Goal: Find specific page/section: Find specific page/section

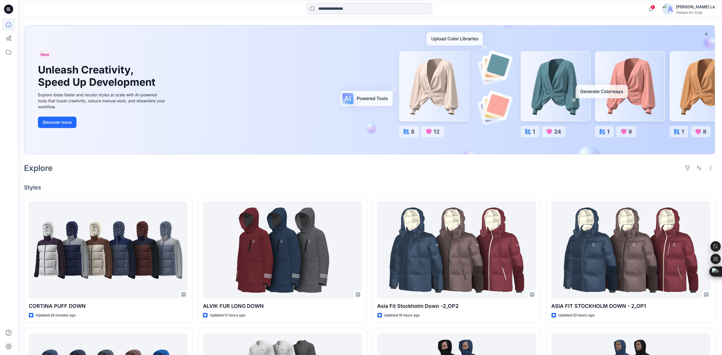
scroll to position [38, 0]
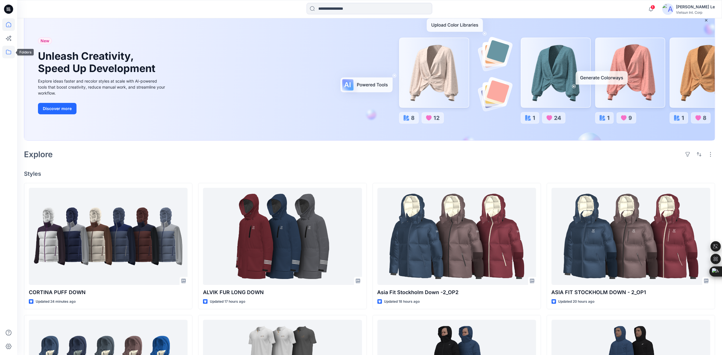
click at [7, 51] on icon at bounding box center [8, 52] width 13 height 13
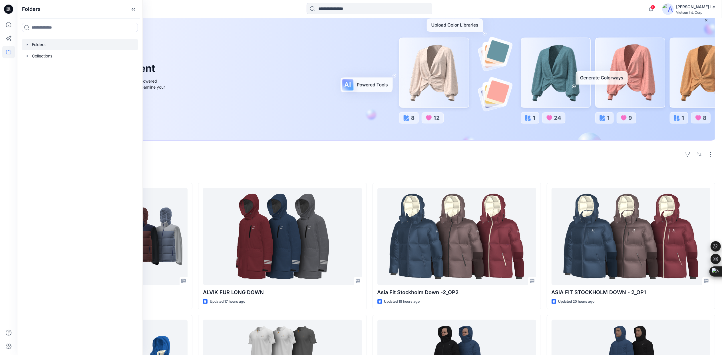
click at [36, 40] on div at bounding box center [80, 44] width 116 height 11
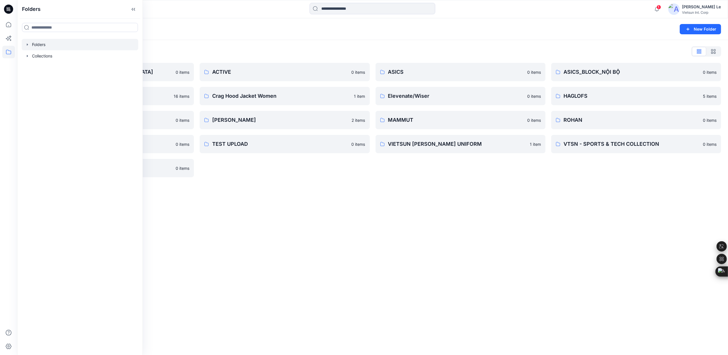
drag, startPoint x: 349, startPoint y: 199, endPoint x: 357, endPoint y: 193, distance: 10.7
click at [349, 199] on div "Folders New Folder Folders List 3D COLLECTION SS23-LADY 0 items CHINA 16 items …" at bounding box center [372, 186] width 711 height 336
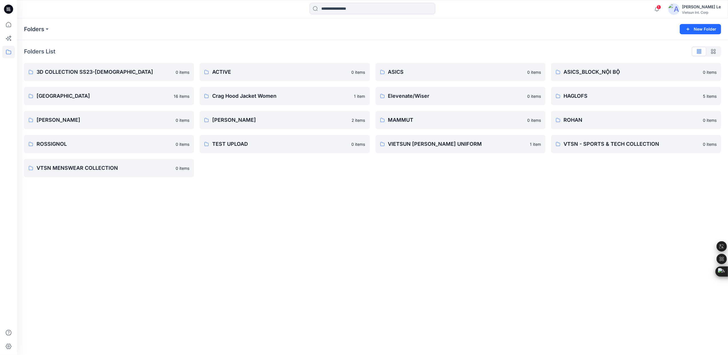
drag, startPoint x: 555, startPoint y: 189, endPoint x: 560, endPoint y: 162, distance: 27.0
click at [555, 188] on div "Folders New Folder Folders List 3D COLLECTION SS23-LADY 0 items CHINA 16 items …" at bounding box center [372, 186] width 711 height 336
click at [582, 98] on p "HAGLOFS" at bounding box center [636, 96] width 144 height 8
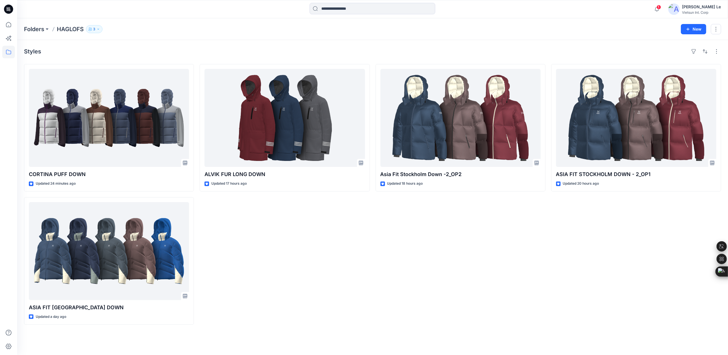
click at [295, 246] on div "ALVIK FUR LONG DOWN Updated 17 hours ago" at bounding box center [285, 194] width 170 height 260
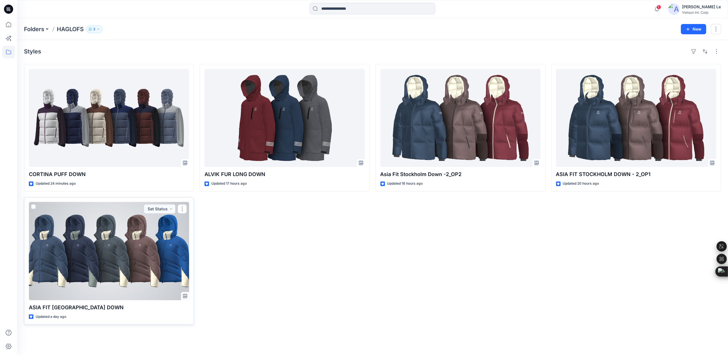
click at [71, 230] on div at bounding box center [109, 251] width 160 height 98
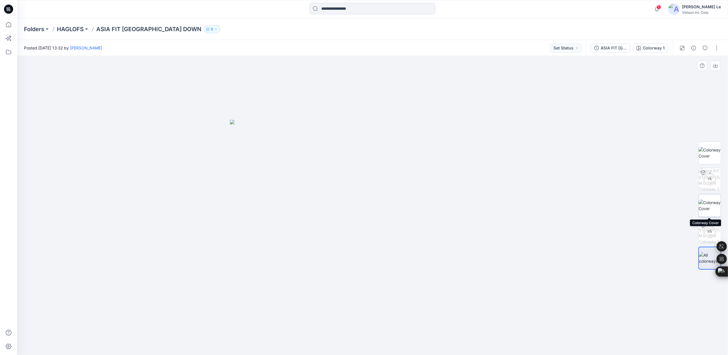
click at [712, 205] on img at bounding box center [709, 205] width 22 height 12
click at [708, 147] on img at bounding box center [709, 153] width 22 height 12
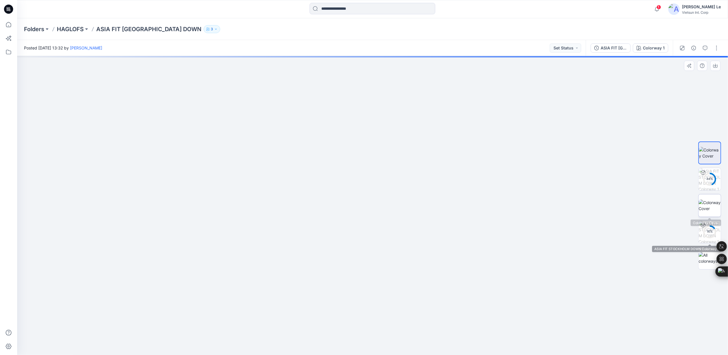
click at [711, 211] on img at bounding box center [709, 205] width 22 height 12
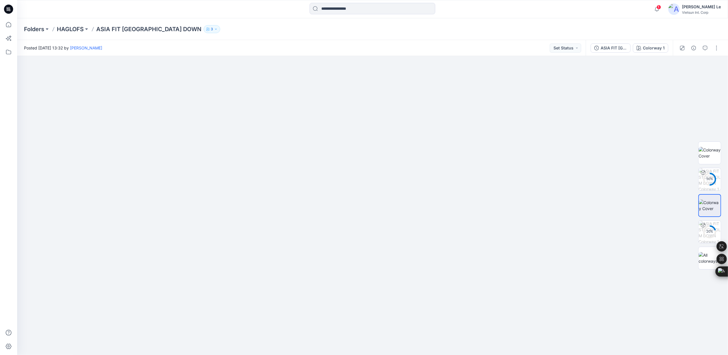
click at [131, 29] on p "ASIA FIT [GEOGRAPHIC_DATA] DOWN" at bounding box center [148, 29] width 105 height 8
click at [67, 30] on p "HAGLOFS" at bounding box center [70, 29] width 27 height 8
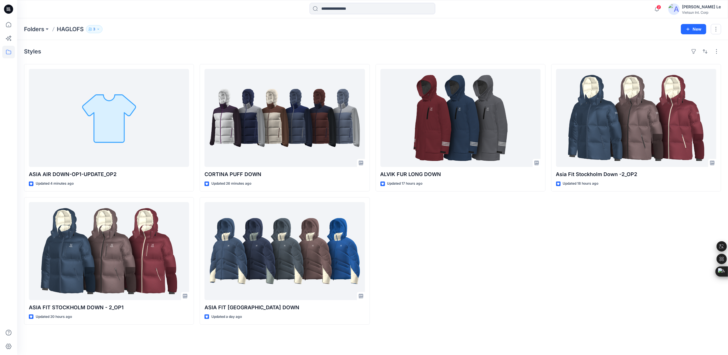
drag, startPoint x: 463, startPoint y: 322, endPoint x: 422, endPoint y: 354, distance: 52.0
click at [463, 322] on div "ALVIK FUR LONG DOWN Updated 17 hours ago" at bounding box center [460, 194] width 170 height 260
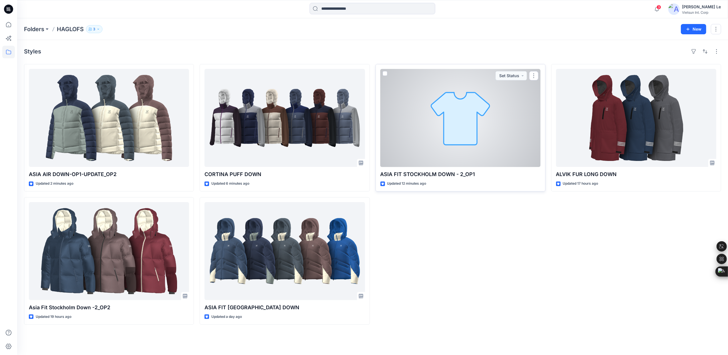
click at [477, 131] on div at bounding box center [460, 118] width 160 height 98
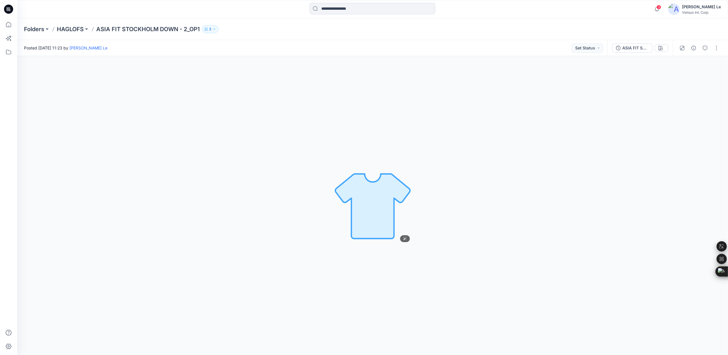
click at [355, 223] on img at bounding box center [373, 205] width 80 height 80
click at [69, 28] on p "HAGLOFS" at bounding box center [70, 29] width 27 height 8
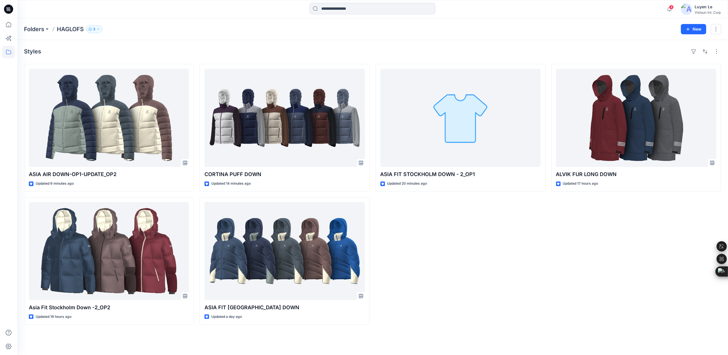
click at [461, 230] on div "ASIA FIT STOCKHOLM DOWN - 2​_OP1 Updated 20 minutes ago" at bounding box center [460, 194] width 170 height 260
click at [473, 288] on div "ASIA FIT STOCKHOLM DOWN - 2​_OP1 Updated 20 minutes ago Set Status" at bounding box center [460, 194] width 170 height 260
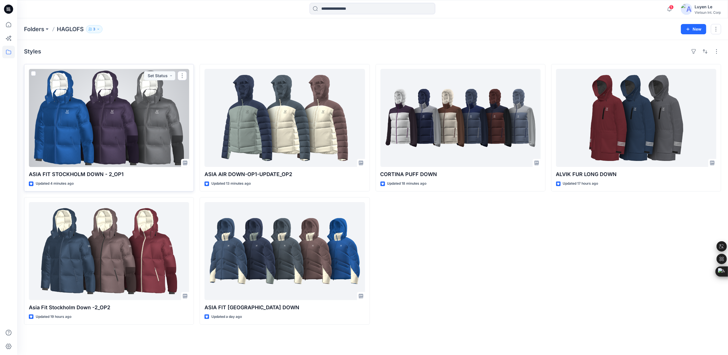
click at [128, 147] on div at bounding box center [109, 118] width 160 height 98
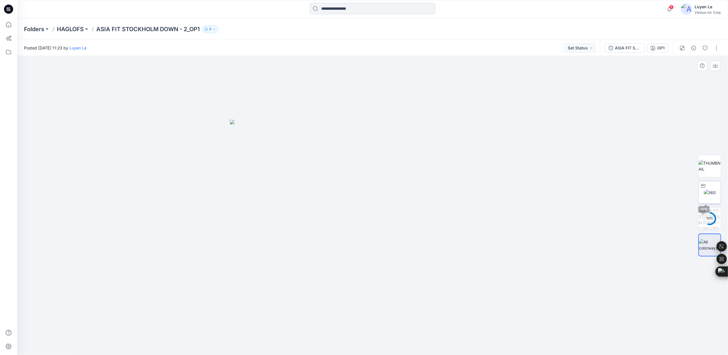
click at [704, 193] on img at bounding box center [710, 192] width 12 height 6
drag, startPoint x: 373, startPoint y: 346, endPoint x: 323, endPoint y: 330, distance: 53.0
click at [323, 330] on icon at bounding box center [373, 337] width 173 height 21
click at [72, 27] on p "HAGLOFS" at bounding box center [70, 29] width 27 height 8
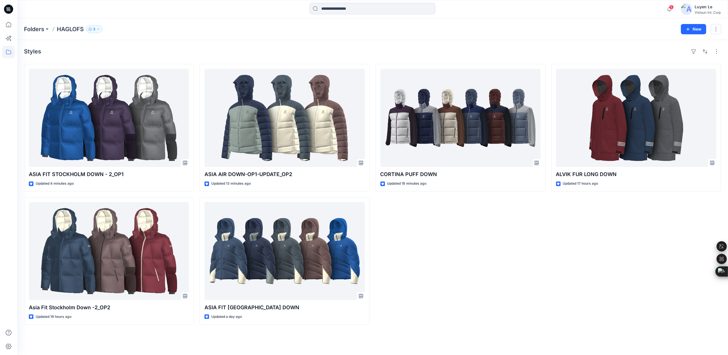
drag, startPoint x: 569, startPoint y: 233, endPoint x: 517, endPoint y: 232, distance: 52.8
click at [569, 233] on div "ALVIK FUR LONG DOWN Updated 17 hours ago" at bounding box center [636, 194] width 170 height 260
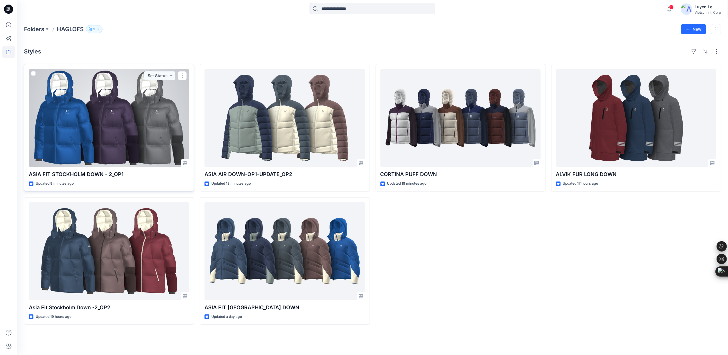
click at [109, 109] on div at bounding box center [109, 118] width 160 height 98
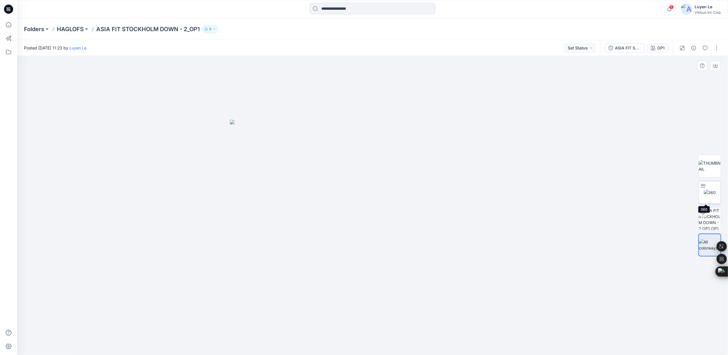
click at [711, 193] on img at bounding box center [710, 192] width 12 height 6
drag, startPoint x: 375, startPoint y: 347, endPoint x: 400, endPoint y: 316, distance: 40.2
click at [400, 316] on div at bounding box center [372, 205] width 711 height 299
click at [71, 29] on p "HAGLOFS" at bounding box center [70, 29] width 27 height 8
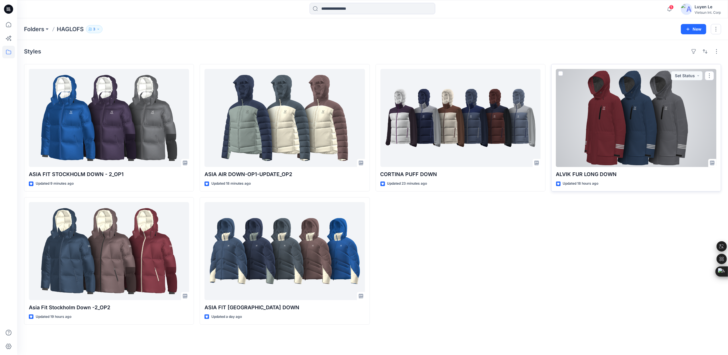
click at [604, 122] on div at bounding box center [636, 118] width 160 height 98
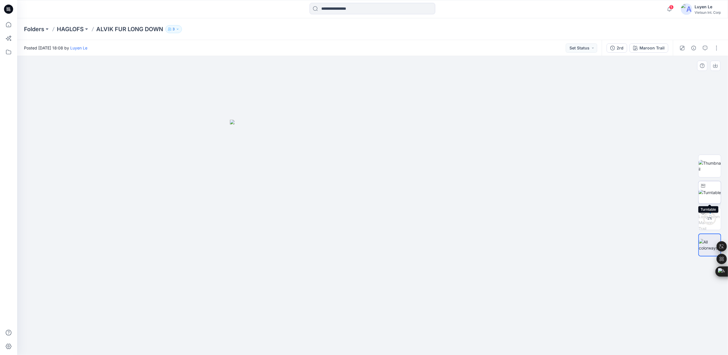
click at [709, 194] on img at bounding box center [709, 192] width 22 height 6
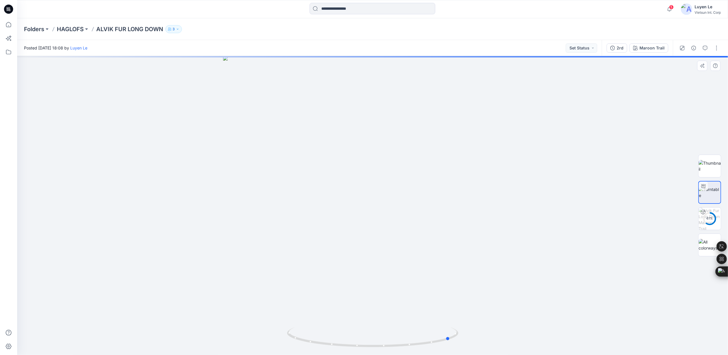
drag, startPoint x: 375, startPoint y: 347, endPoint x: 268, endPoint y: 322, distance: 110.0
click at [272, 328] on div at bounding box center [372, 205] width 711 height 299
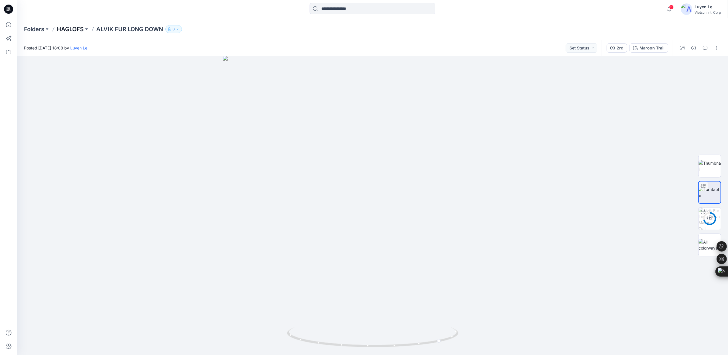
click at [72, 28] on p "HAGLOFS" at bounding box center [70, 29] width 27 height 8
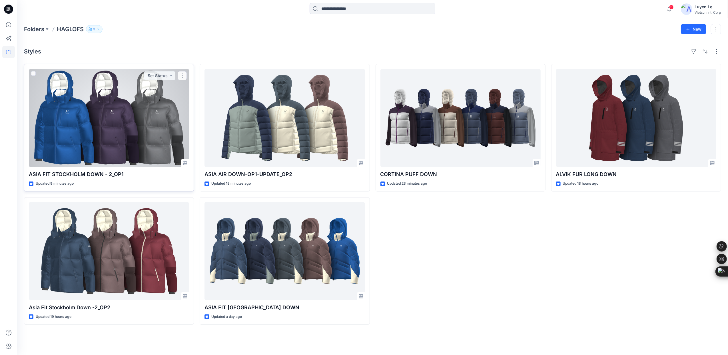
click at [118, 159] on div at bounding box center [109, 118] width 160 height 98
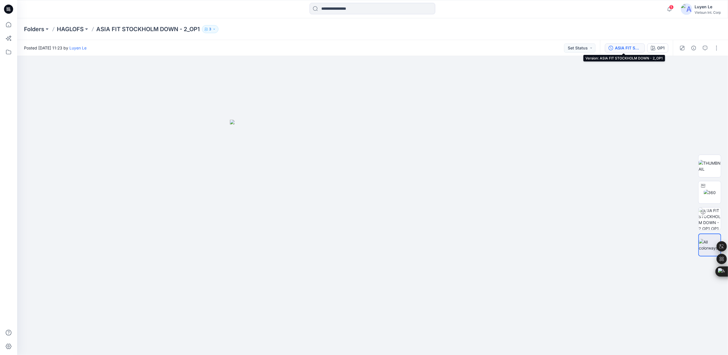
click at [622, 47] on div "ASIA FIT STOCKHOLM DOWN - 2​_OP1" at bounding box center [628, 48] width 26 height 6
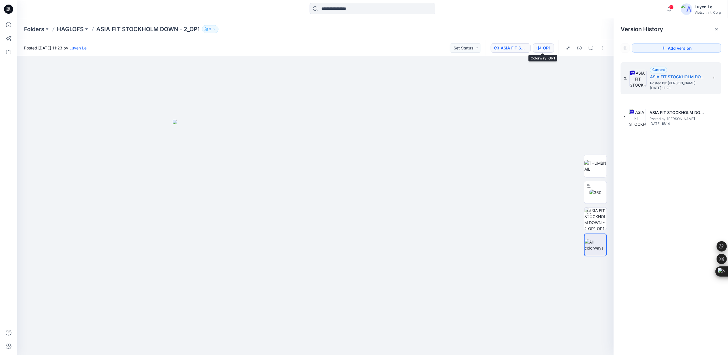
click at [540, 46] on icon "button" at bounding box center [539, 48] width 5 height 5
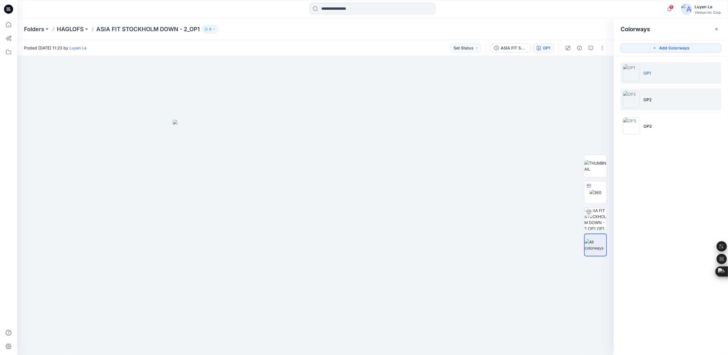
click at [656, 96] on li "OP2" at bounding box center [670, 100] width 101 height 22
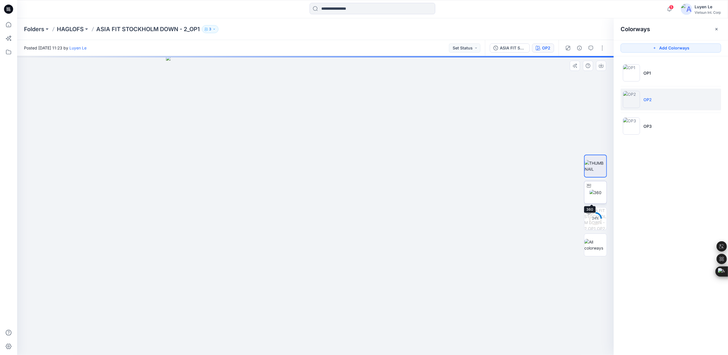
click at [599, 189] on img at bounding box center [595, 192] width 12 height 6
drag, startPoint x: 320, startPoint y: 346, endPoint x: 407, endPoint y: 330, distance: 88.4
click at [407, 330] on div at bounding box center [315, 205] width 596 height 299
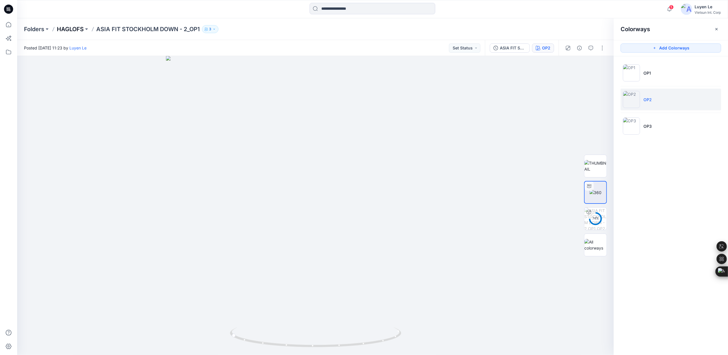
click at [73, 28] on p "HAGLOFS" at bounding box center [70, 29] width 27 height 8
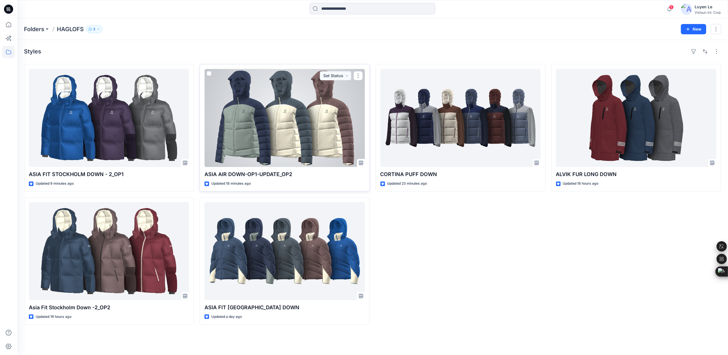
click at [278, 139] on div at bounding box center [284, 118] width 160 height 98
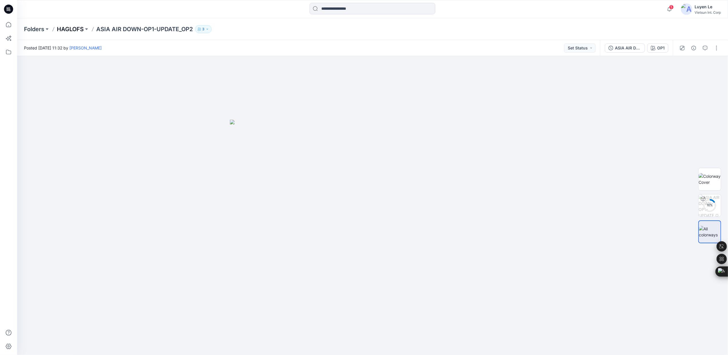
click at [74, 31] on p "HAGLOFS" at bounding box center [70, 29] width 27 height 8
